Goal: Transaction & Acquisition: Download file/media

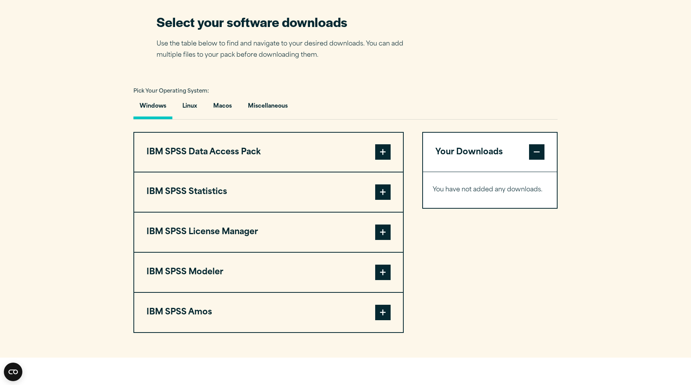
scroll to position [474, 0]
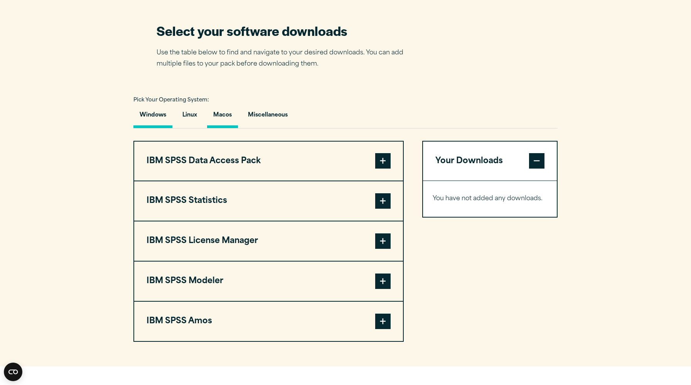
click at [221, 128] on button "Macos" at bounding box center [222, 117] width 31 height 22
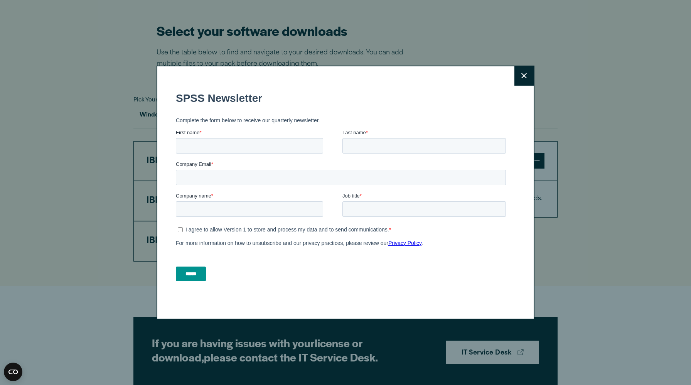
click at [519, 77] on button "Close" at bounding box center [523, 75] width 19 height 19
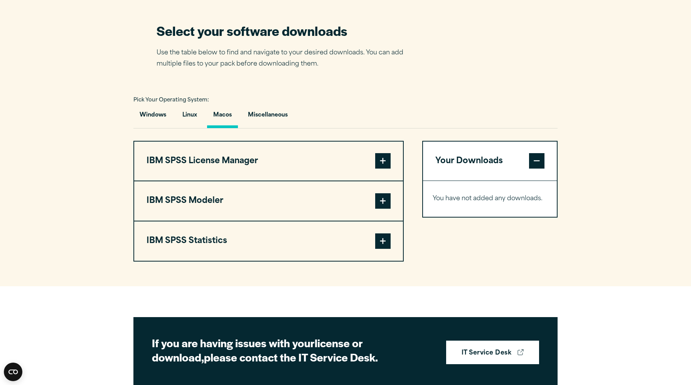
click at [385, 249] on span at bounding box center [382, 240] width 15 height 15
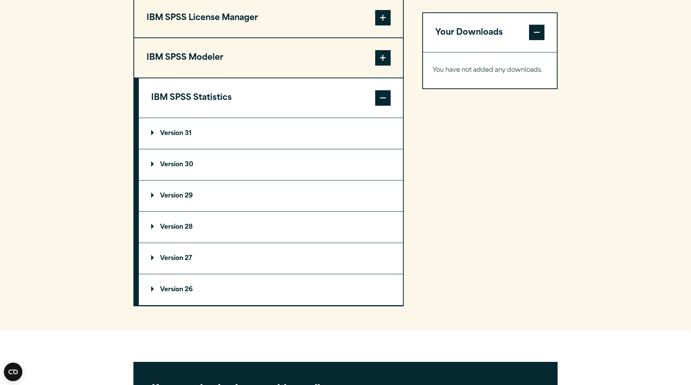
scroll to position [618, 0]
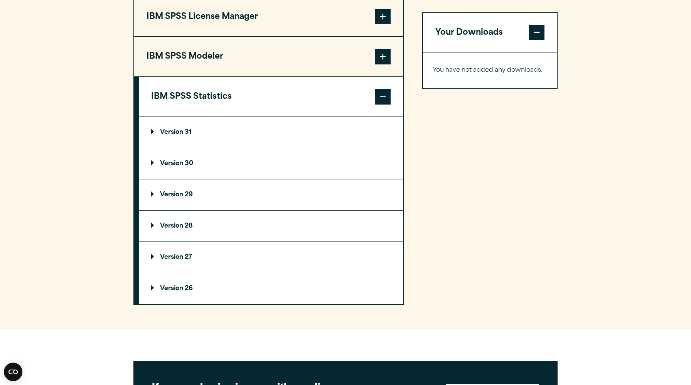
click at [191, 135] on p "Version 31" at bounding box center [171, 132] width 40 height 6
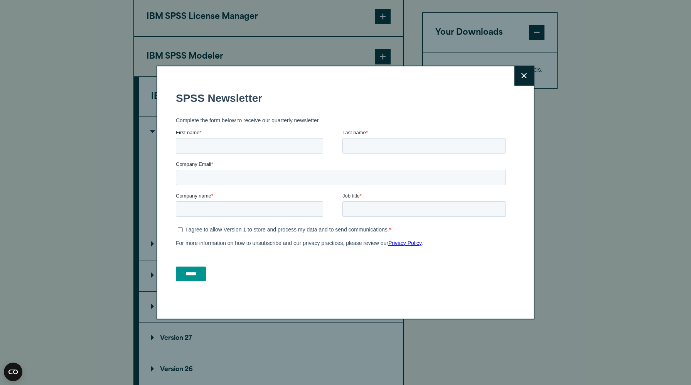
click at [528, 77] on button "Close" at bounding box center [523, 75] width 19 height 19
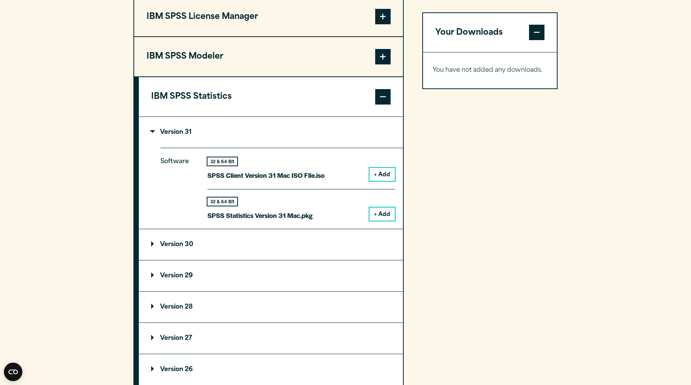
click at [380, 220] on button "+ Add" at bounding box center [381, 213] width 25 height 13
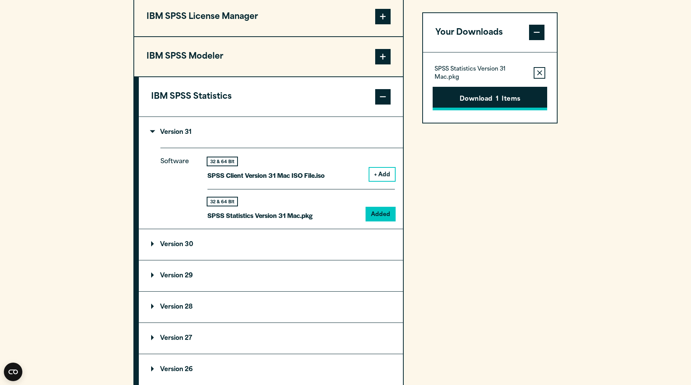
click at [477, 107] on button "Download 1 Items" at bounding box center [489, 99] width 114 height 24
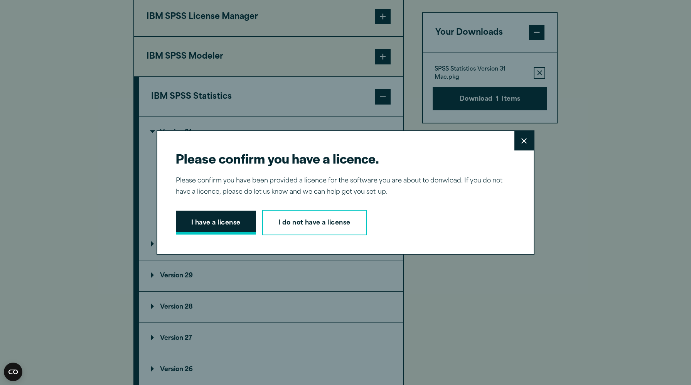
click at [213, 223] on button "I have a license" at bounding box center [216, 222] width 80 height 24
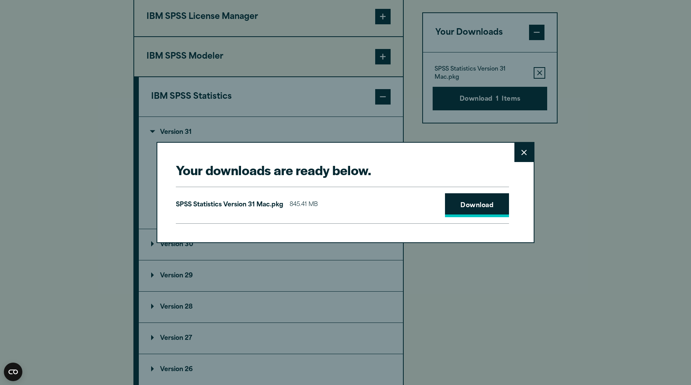
click at [479, 203] on link "Download" at bounding box center [477, 205] width 64 height 24
click at [522, 153] on icon at bounding box center [523, 152] width 5 height 5
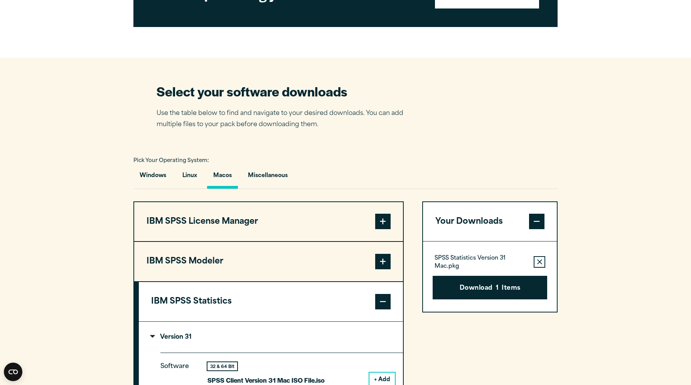
scroll to position [0, 0]
